Goal: Find specific page/section: Find specific page/section

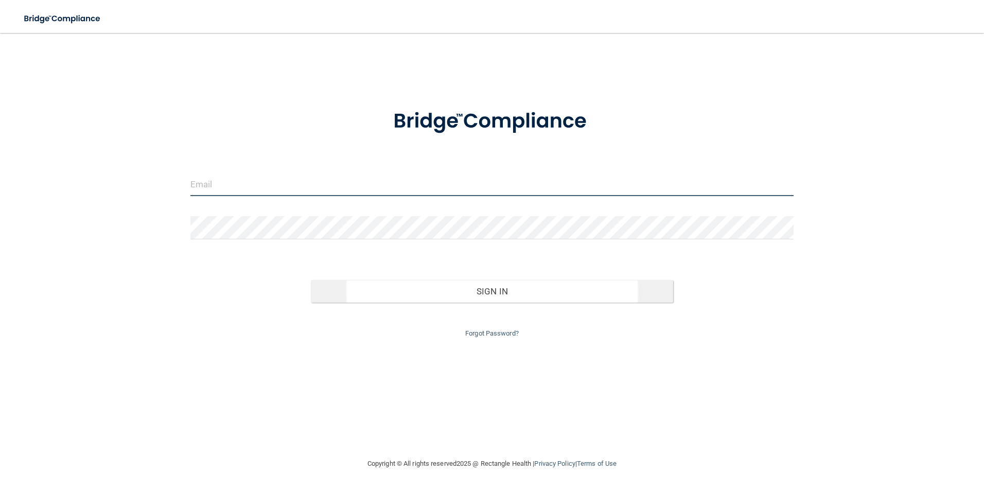
type input "[EMAIL_ADDRESS][DOMAIN_NAME]"
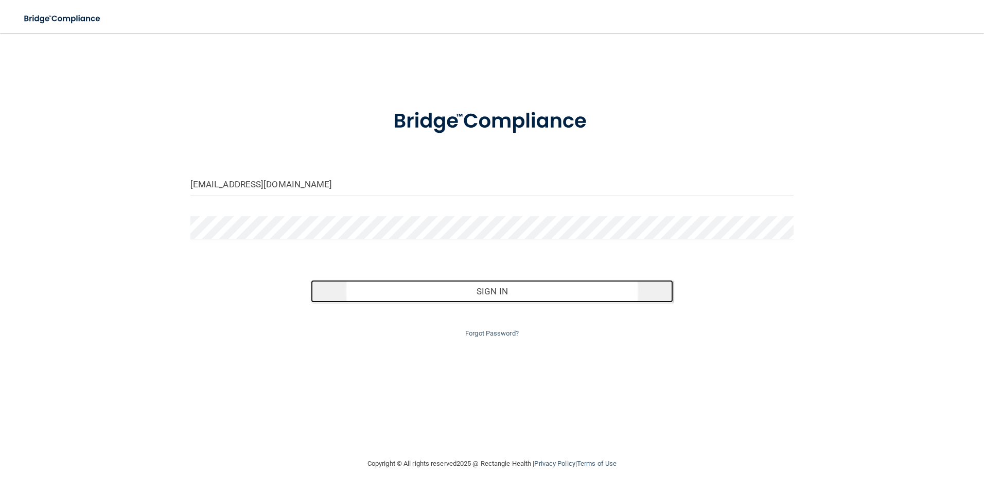
click at [481, 294] on button "Sign In" at bounding box center [492, 291] width 362 height 23
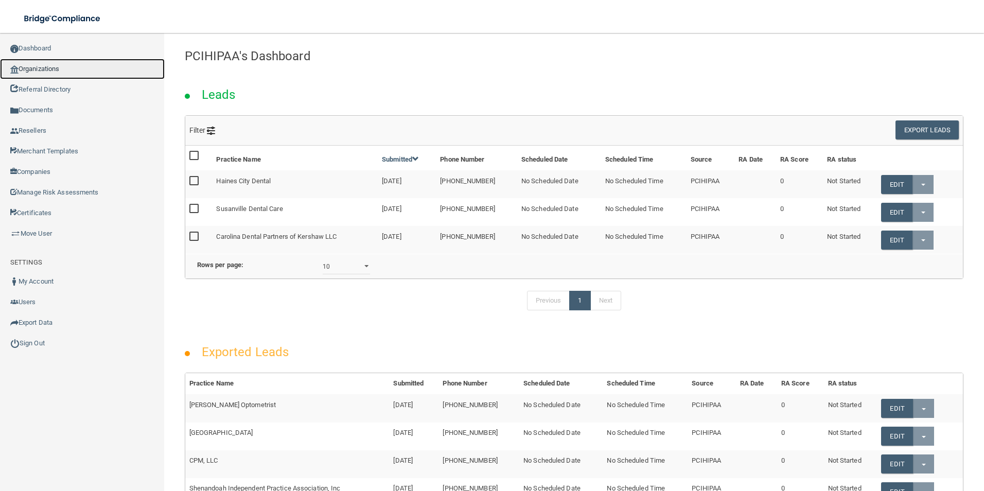
click at [86, 72] on link "Organizations" at bounding box center [82, 69] width 165 height 21
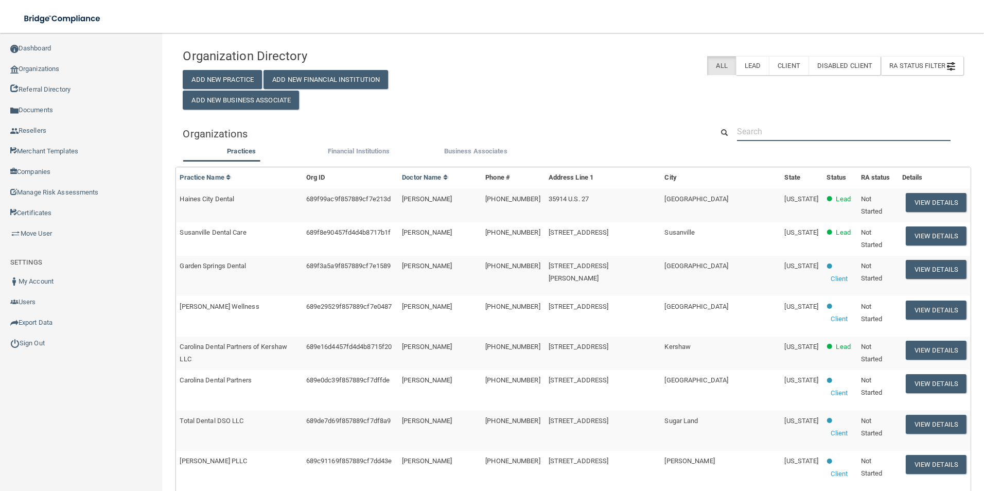
click at [787, 130] on input "text" at bounding box center [844, 131] width 214 height 19
paste input "502 Oral Surgery"
type input "502 Oral Surgery"
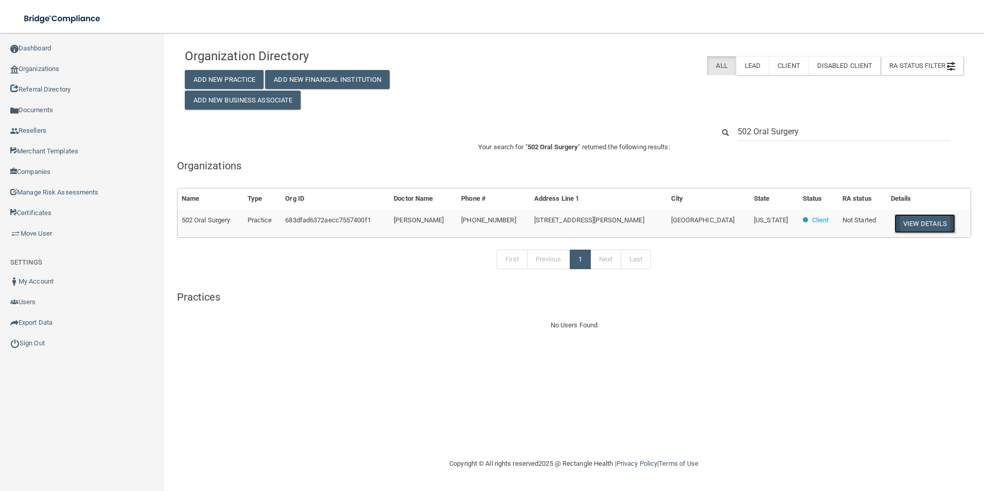
click at [921, 220] on button "View Details" at bounding box center [925, 223] width 61 height 19
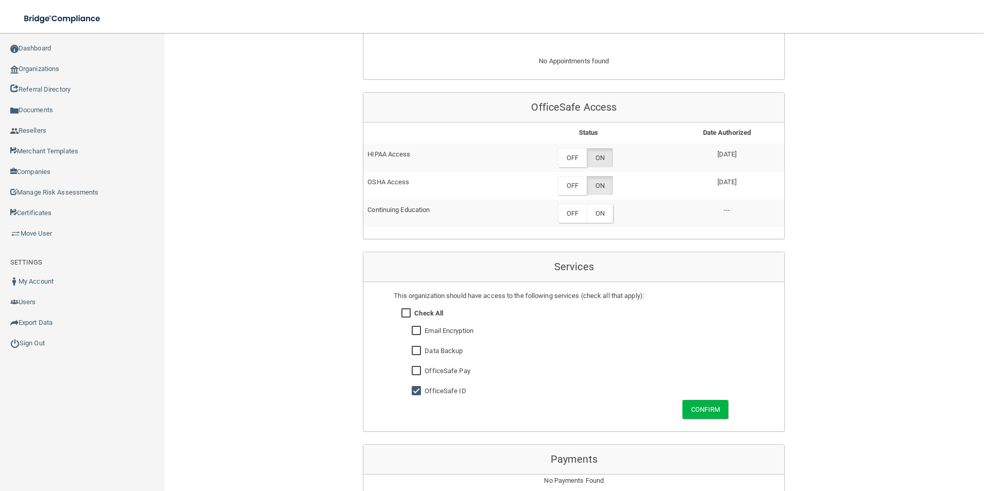
scroll to position [393, 0]
